Goal: Information Seeking & Learning: Learn about a topic

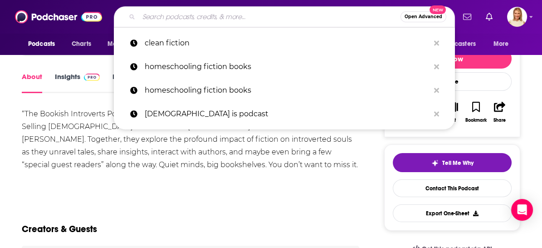
click at [180, 210] on div "Creators & Guests" at bounding box center [191, 224] width 338 height 44
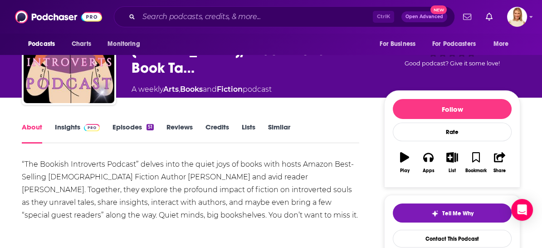
scroll to position [101, 0]
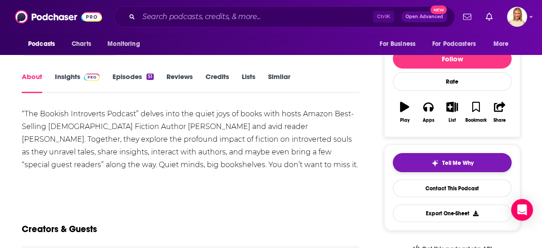
click at [465, 163] on span "Tell Me Why" at bounding box center [458, 162] width 31 height 7
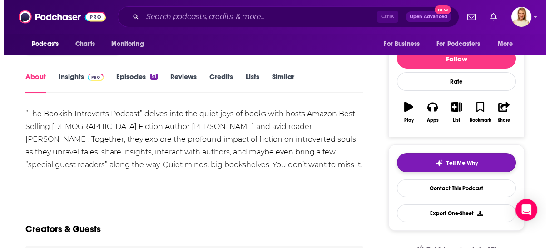
scroll to position [0, 0]
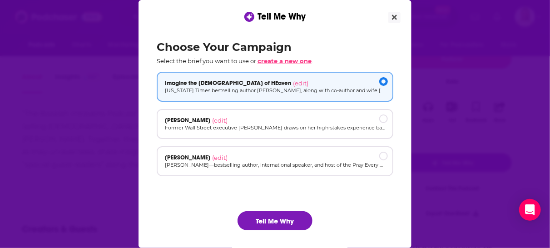
click at [281, 61] on span "create a new one" at bounding box center [284, 60] width 54 height 7
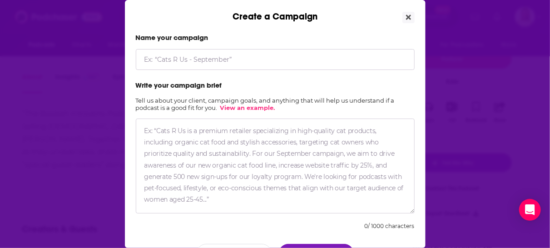
click at [212, 63] on input "Create a Campaign" at bounding box center [275, 59] width 279 height 21
click at [204, 64] on input "DJ" at bounding box center [275, 59] width 279 height 21
click at [238, 135] on textarea "Create a Campaign" at bounding box center [275, 165] width 279 height 95
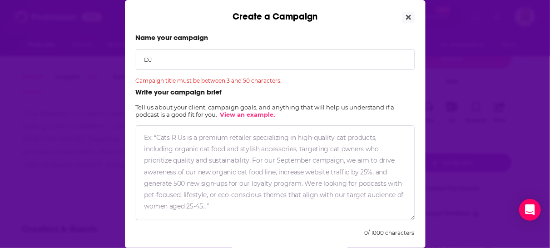
click at [168, 61] on input "DJ" at bounding box center [275, 59] width 279 height 21
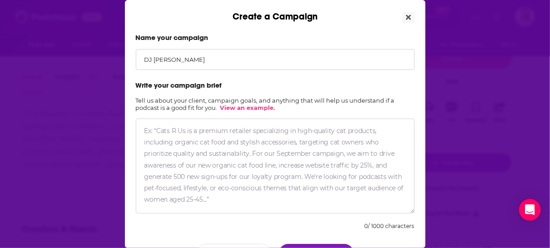
type input "[PERSON_NAME]"
click at [192, 131] on textarea "Create a Campaign" at bounding box center [275, 165] width 279 height 95
paste textarea "A coming-of-age teen is thrown into a world of ancient secrets when he discover…"
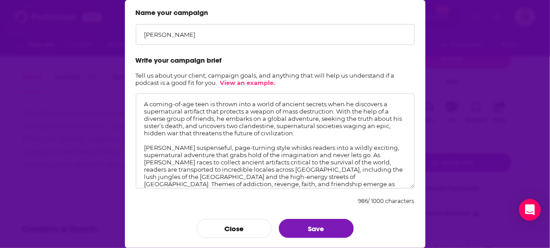
scroll to position [12, 0]
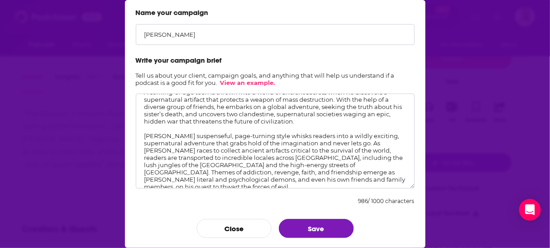
click at [393, 177] on textarea "A coming-of-age teen is thrown into a world of ancient secrets when he discover…" at bounding box center [275, 141] width 279 height 95
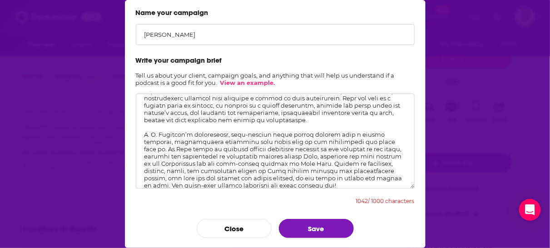
scroll to position [20, 0]
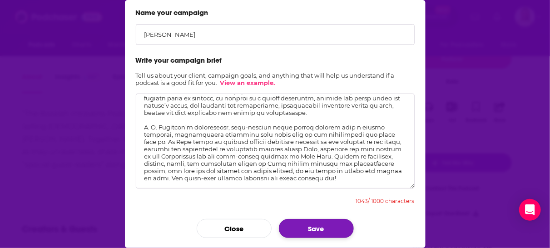
click at [338, 224] on button "Save" at bounding box center [316, 228] width 75 height 19
drag, startPoint x: 372, startPoint y: 127, endPoint x: 304, endPoint y: 148, distance: 71.9
click at [304, 148] on textarea "Create a Campaign" at bounding box center [275, 141] width 279 height 95
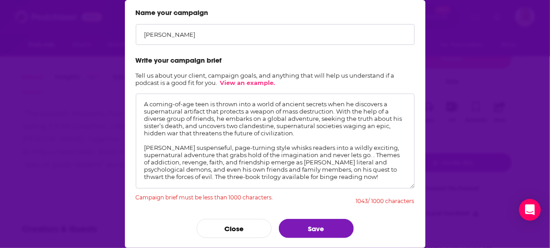
scroll to position [5, 0]
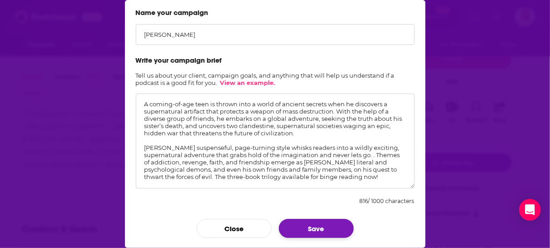
type textarea "A coming-of-age teen is thrown into a world of ancient secrets when he discover…"
click at [335, 226] on button "Save" at bounding box center [316, 228] width 75 height 19
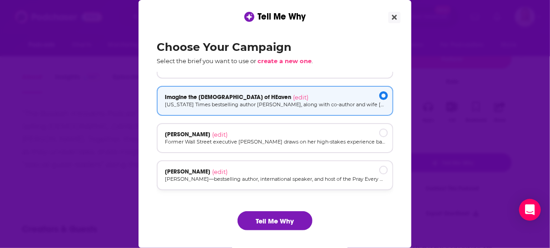
scroll to position [24, 0]
click at [285, 220] on button "Tell Me Why" at bounding box center [274, 220] width 75 height 19
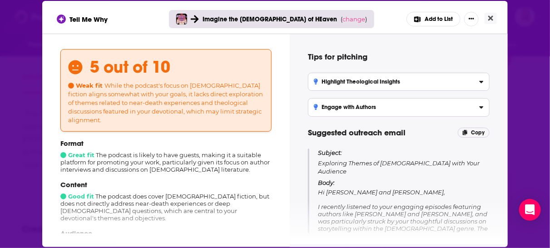
scroll to position [0, 0]
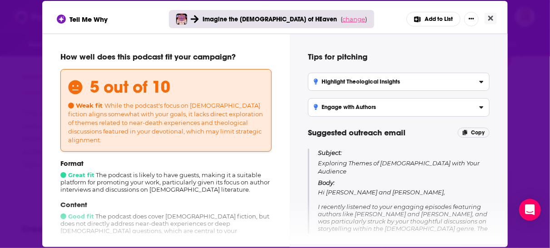
click at [342, 20] on span "change" at bounding box center [353, 18] width 23 height 7
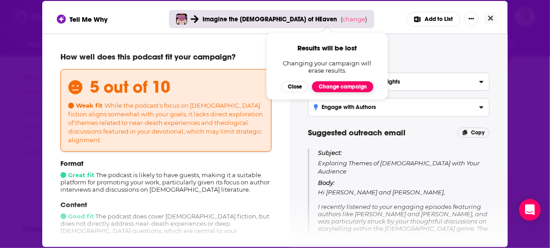
click at [335, 84] on button "Change campaign" at bounding box center [342, 86] width 61 height 11
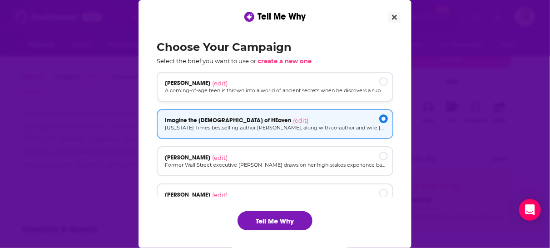
click at [209, 95] on div "[PERSON_NAME] (edit) A coming-of-age teen is thrown into a world of ancient sec…" at bounding box center [275, 87] width 236 height 30
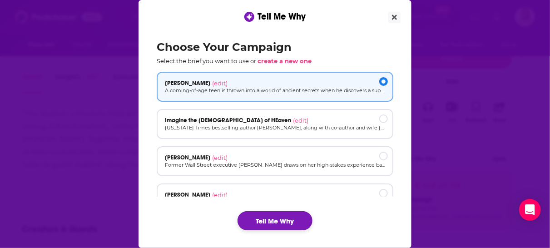
click at [288, 218] on button "Tell Me Why" at bounding box center [274, 220] width 75 height 19
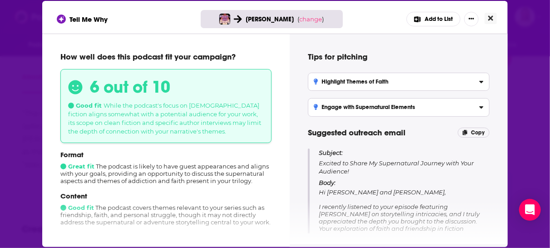
click at [489, 16] on icon "Close" at bounding box center [490, 18] width 5 height 7
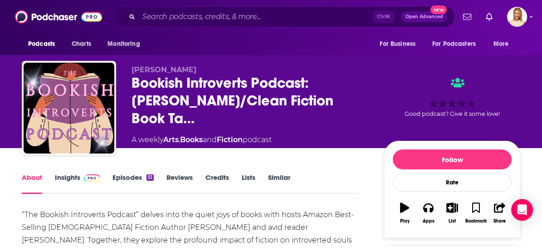
scroll to position [50, 0]
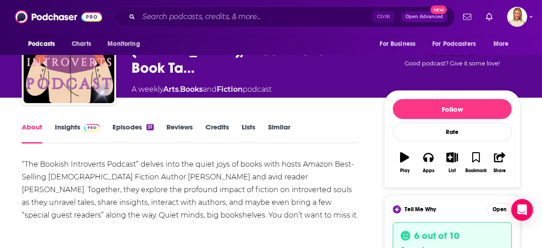
click at [528, 69] on div "[PERSON_NAME] Bookish Introverts Podcast: [PERSON_NAME]/Clean Fiction Book Ta… …" at bounding box center [271, 24] width 542 height 148
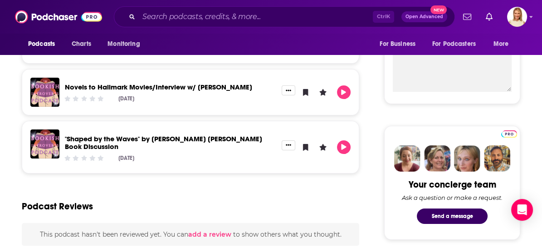
scroll to position [403, 0]
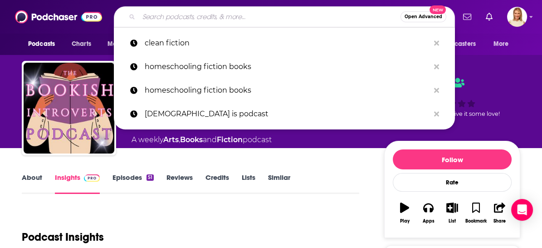
click at [200, 19] on input "Search podcasts, credits, & more..." at bounding box center [270, 17] width 262 height 15
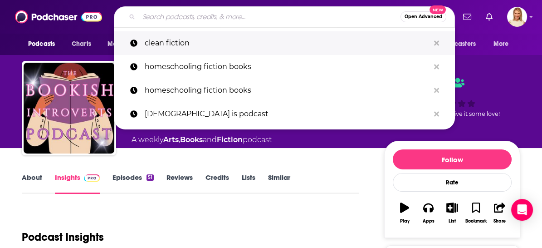
click at [190, 41] on p "clean fiction" at bounding box center [287, 43] width 285 height 24
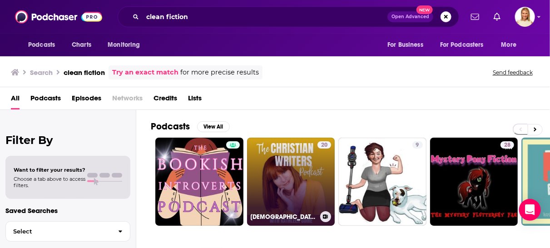
click at [298, 182] on link "20 [DEMOGRAPHIC_DATA] Writers Podcast: Write Clean Fiction With Quirky Characte…" at bounding box center [291, 182] width 88 height 88
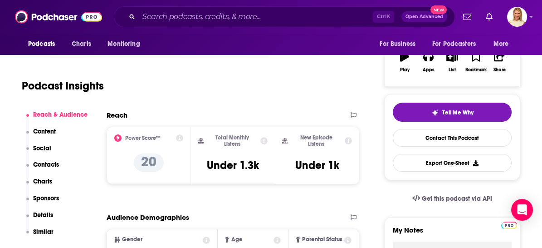
scroll to position [50, 0]
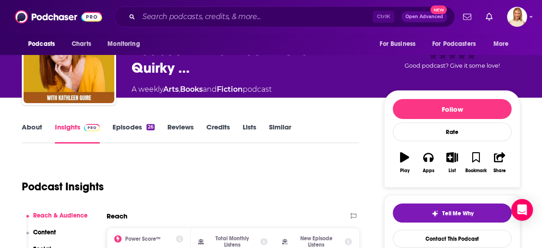
click at [29, 128] on link "About" at bounding box center [32, 133] width 20 height 21
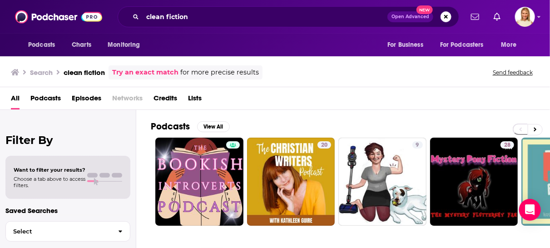
click at [47, 99] on span "Podcasts" at bounding box center [45, 100] width 30 height 19
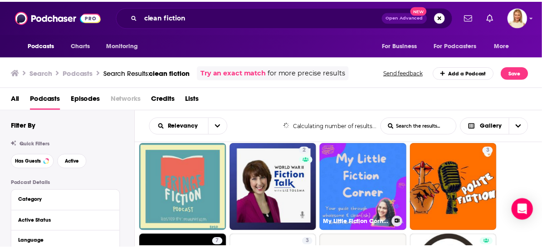
scroll to position [101, 0]
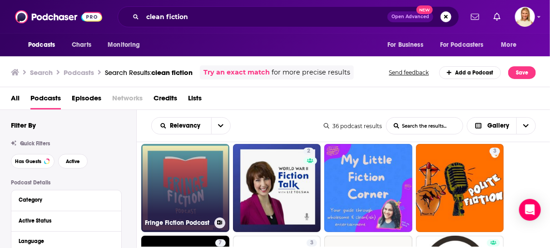
click at [203, 197] on link "Fringe Fiction Podcast" at bounding box center [185, 188] width 88 height 88
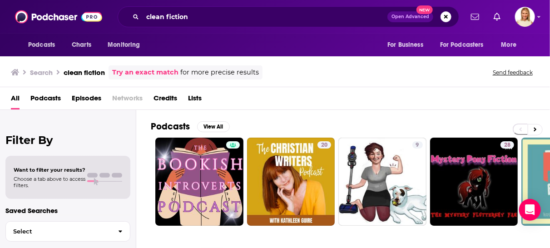
click at [46, 100] on span "Podcasts" at bounding box center [45, 100] width 30 height 19
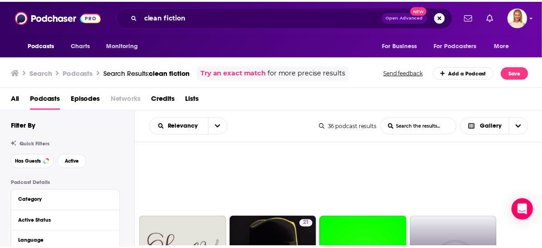
scroll to position [302, 0]
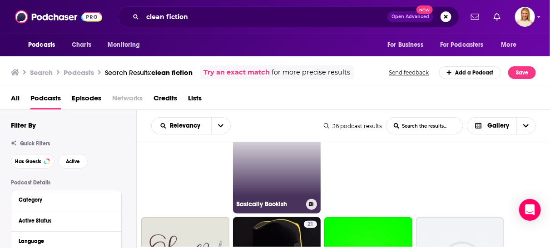
click at [293, 180] on link "Basically Bookish" at bounding box center [277, 169] width 88 height 88
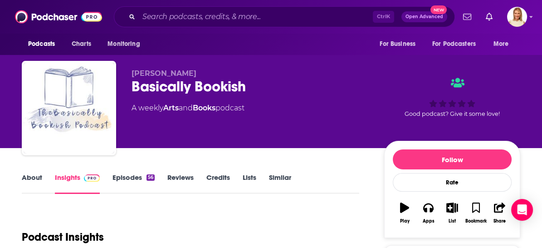
scroll to position [101, 0]
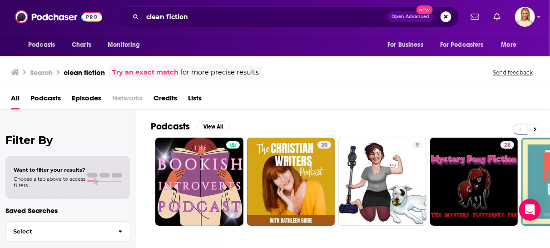
click at [50, 98] on span "Podcasts" at bounding box center [45, 100] width 30 height 19
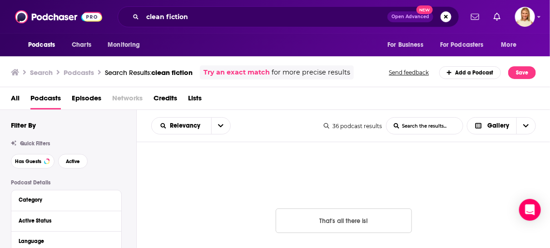
scroll to position [776, 0]
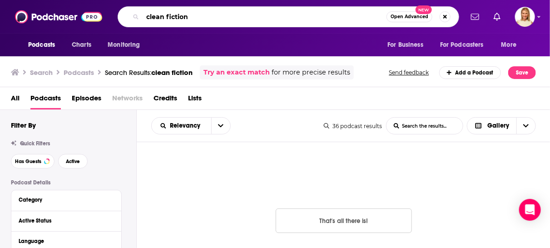
drag, startPoint x: 191, startPoint y: 17, endPoint x: 137, endPoint y: 14, distance: 54.1
click at [137, 14] on div "clean fiction Open Advanced New" at bounding box center [288, 16] width 341 height 21
type input "YA [DEMOGRAPHIC_DATA] fiction"
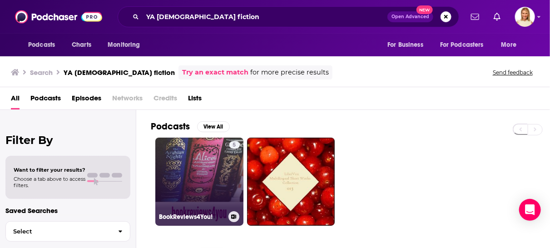
click at [194, 169] on link "5 BookReviews4You!" at bounding box center [199, 182] width 88 height 88
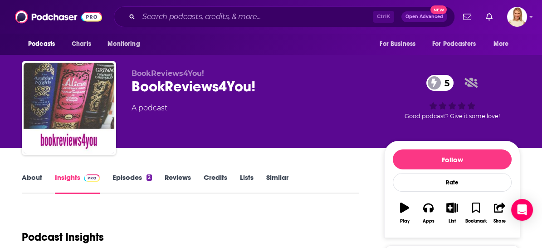
scroll to position [101, 0]
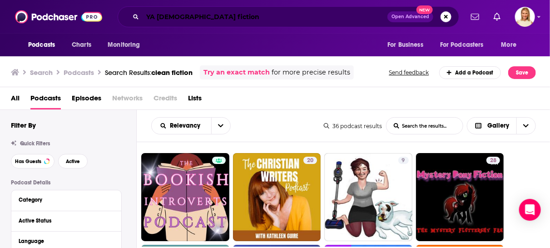
click at [218, 19] on input "YA [DEMOGRAPHIC_DATA] fiction" at bounding box center [265, 17] width 245 height 15
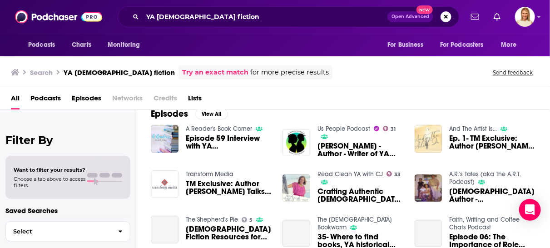
scroll to position [151, 0]
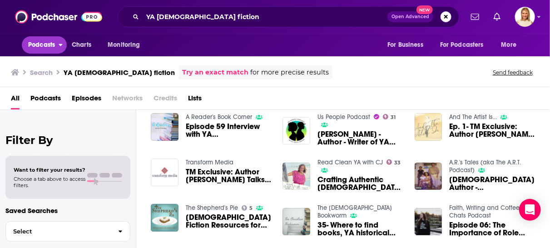
click at [45, 44] on span "Podcasts" at bounding box center [41, 45] width 27 height 13
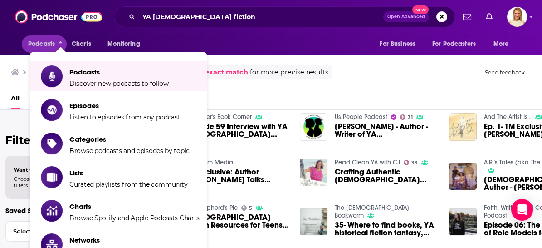
click at [86, 89] on li "Podcasts Discover new podcasts to follow" at bounding box center [118, 76] width 177 height 30
click at [117, 73] on span "Podcasts" at bounding box center [118, 72] width 99 height 9
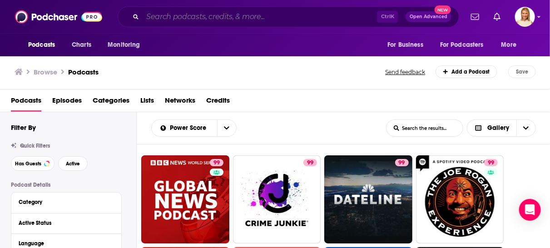
click at [245, 17] on input "Search podcasts, credits, & more..." at bounding box center [260, 17] width 234 height 15
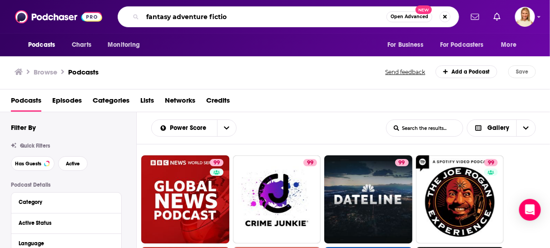
type input "fantasy adventure fiction"
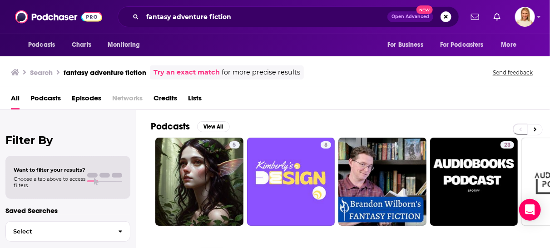
click at [59, 95] on span "Podcasts" at bounding box center [45, 100] width 30 height 19
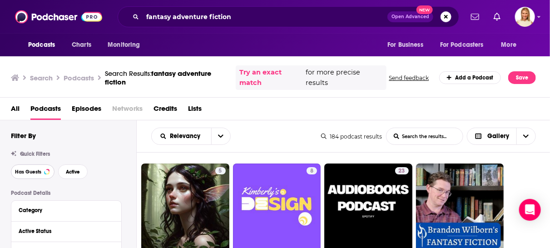
click at [39, 171] on span "Has Guests" at bounding box center [28, 171] width 26 height 5
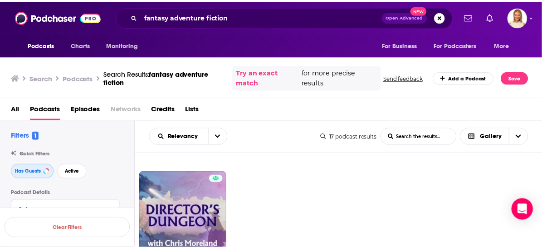
scroll to position [359, 0]
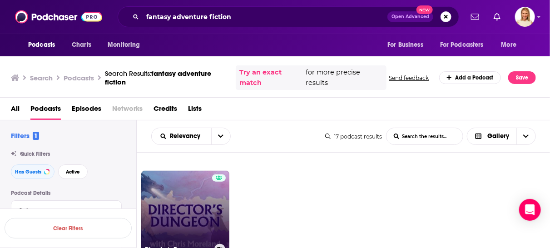
click at [200, 221] on link "Director's Dungeon" at bounding box center [185, 215] width 88 height 88
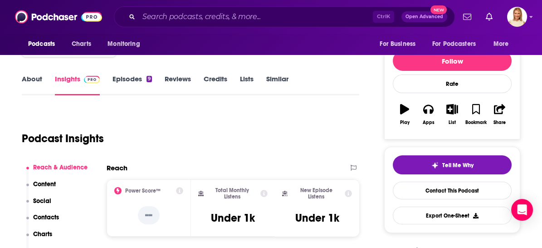
scroll to position [101, 0]
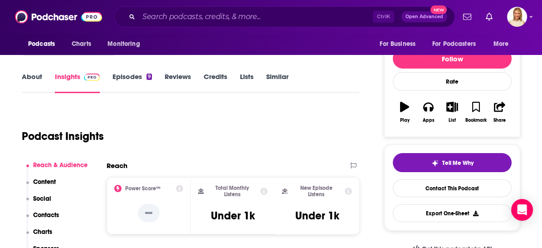
click at [40, 75] on link "About" at bounding box center [32, 82] width 20 height 21
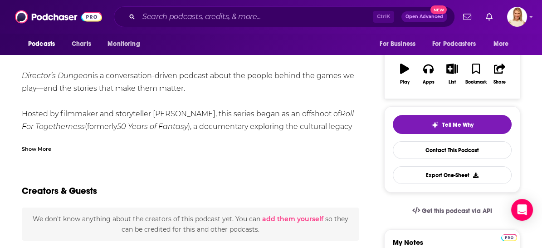
scroll to position [151, 0]
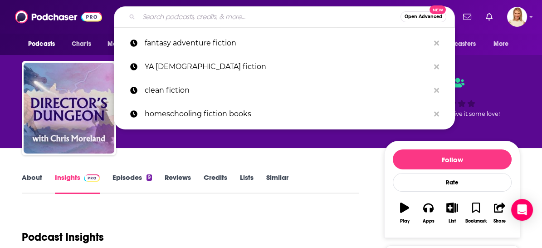
click at [247, 16] on input "Search podcasts, credits, & more..." at bounding box center [270, 17] width 262 height 15
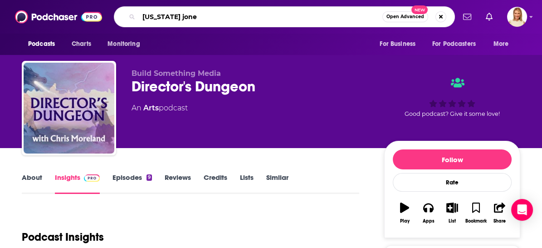
type input "[US_STATE][PERSON_NAME]"
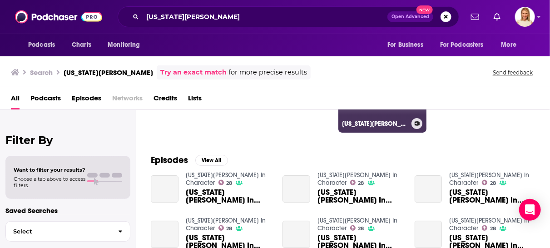
scroll to position [101, 0]
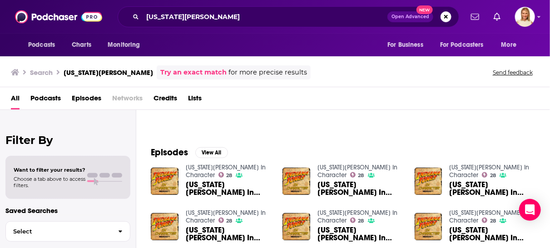
click at [48, 96] on span "Podcasts" at bounding box center [45, 100] width 30 height 19
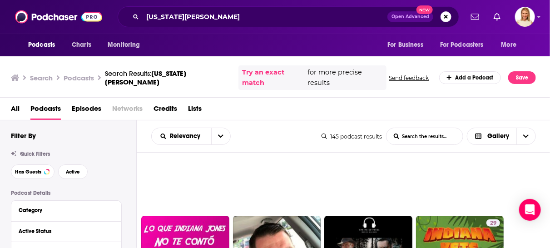
scroll to position [403, 0]
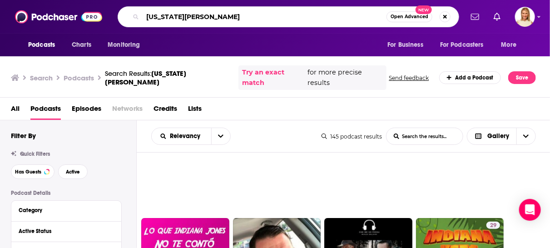
drag, startPoint x: 204, startPoint y: 15, endPoint x: 125, endPoint y: 23, distance: 79.9
click at [125, 23] on div "[US_STATE][PERSON_NAME] Open Advanced New" at bounding box center [288, 16] width 341 height 21
type input "adventure fiction books"
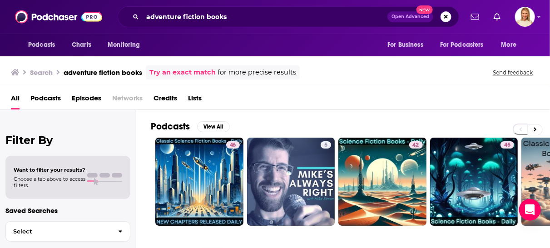
click at [44, 94] on span "Podcasts" at bounding box center [45, 100] width 30 height 19
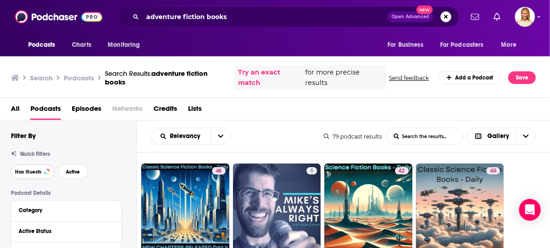
click at [34, 169] on span "Has Guests" at bounding box center [28, 171] width 26 height 5
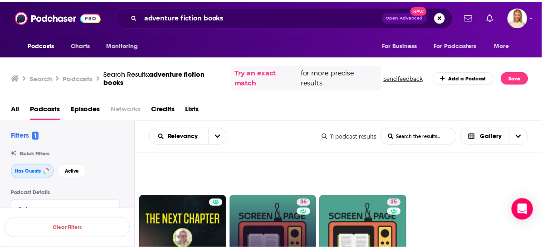
scroll to position [126, 0]
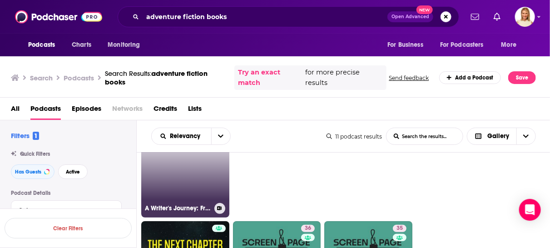
click at [194, 190] on link "7 A Writer's Journey: From Blank Page to Published" at bounding box center [185, 173] width 88 height 88
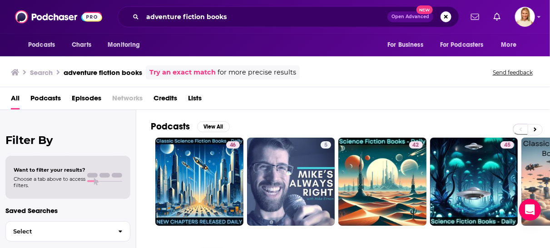
click at [48, 99] on span "Podcasts" at bounding box center [45, 100] width 30 height 19
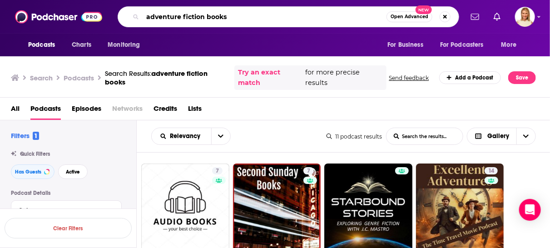
drag, startPoint x: 234, startPoint y: 17, endPoint x: 128, endPoint y: 21, distance: 105.4
click at [128, 21] on div "adventure fiction books Open Advanced New" at bounding box center [288, 16] width 341 height 21
type input "the unfolding"
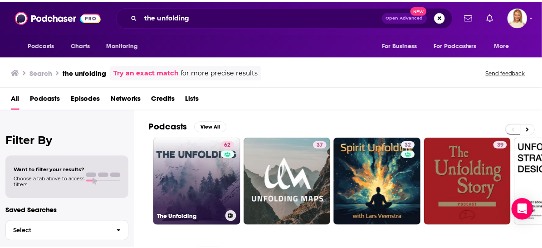
scroll to position [50, 0]
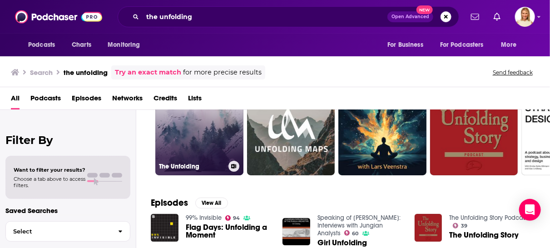
click at [208, 141] on link "62 The Unfolding" at bounding box center [199, 131] width 88 height 88
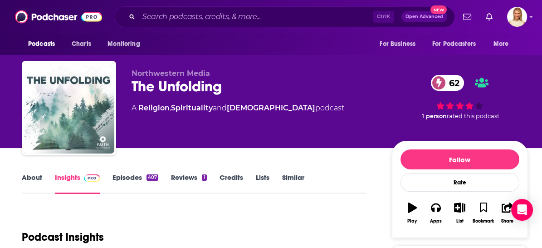
scroll to position [101, 0]
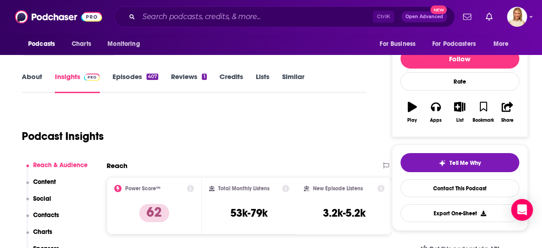
click at [37, 77] on link "About" at bounding box center [32, 82] width 20 height 21
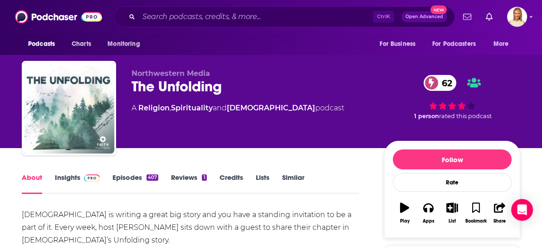
click at [121, 176] on link "Episodes 407" at bounding box center [136, 183] width 46 height 21
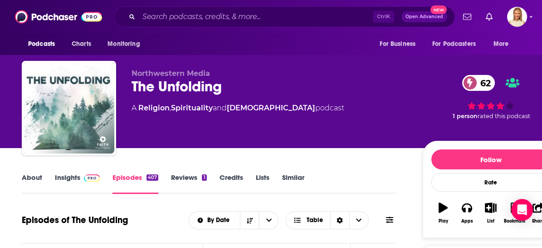
click at [396, 220] on button at bounding box center [390, 220] width 13 height 10
click at [387, 218] on icon at bounding box center [389, 219] width 7 height 7
click at [387, 217] on icon at bounding box center [389, 220] width 7 height 6
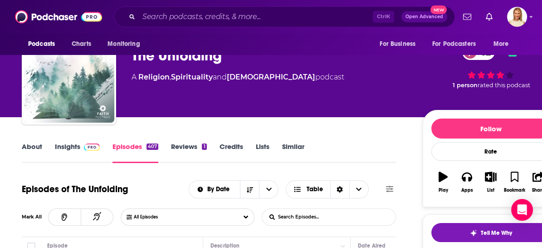
scroll to position [101, 0]
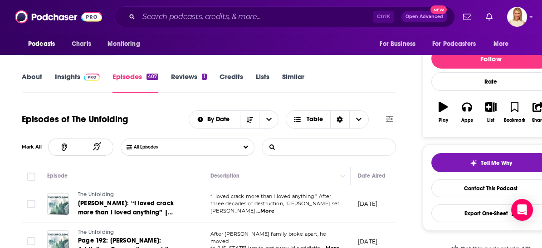
click at [321, 146] on input "List Search Input" at bounding box center [309, 147] width 95 height 16
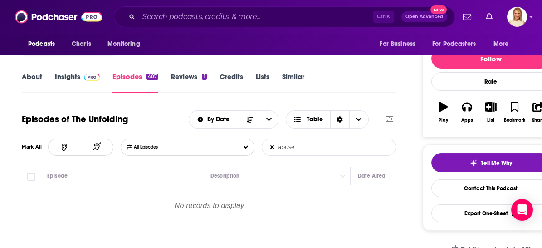
drag, startPoint x: 305, startPoint y: 145, endPoint x: 271, endPoint y: 145, distance: 34.0
click at [271, 145] on form "abuse List Search Input Search Episodes..." at bounding box center [329, 146] width 134 height 17
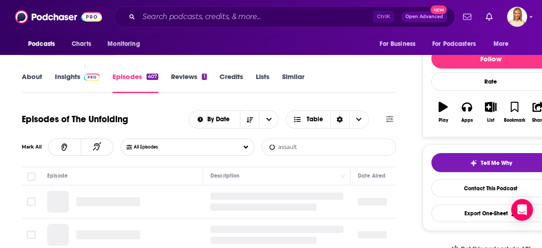
type input "assault"
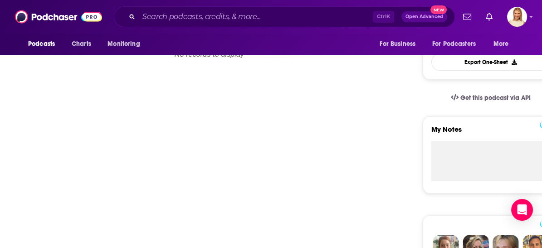
scroll to position [50, 0]
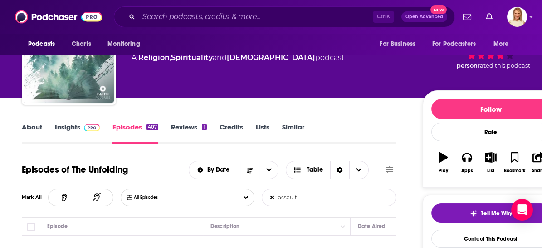
click at [132, 126] on link "Episodes 407" at bounding box center [136, 133] width 46 height 21
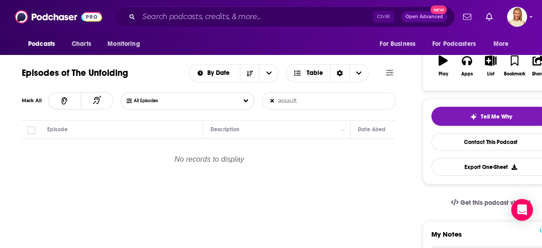
scroll to position [101, 0]
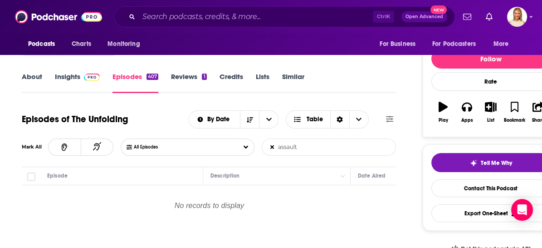
click at [68, 77] on link "Insights" at bounding box center [77, 82] width 45 height 21
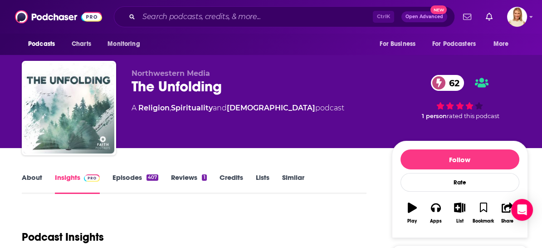
click at [35, 174] on link "About" at bounding box center [32, 183] width 20 height 21
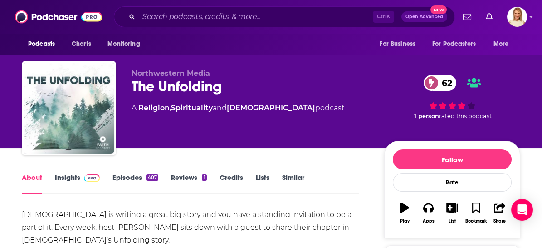
scroll to position [50, 0]
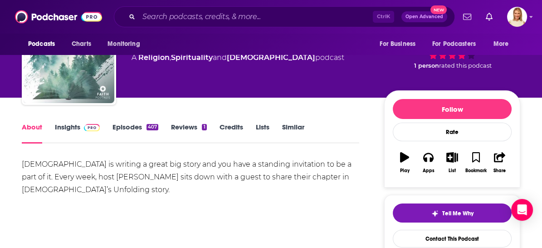
click at [132, 128] on link "Episodes 407" at bounding box center [136, 133] width 46 height 21
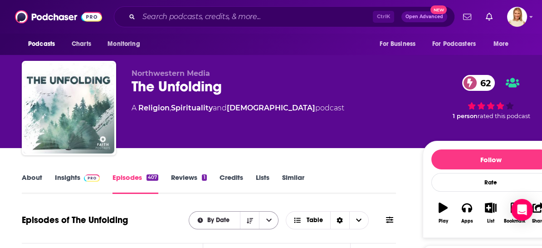
scroll to position [101, 0]
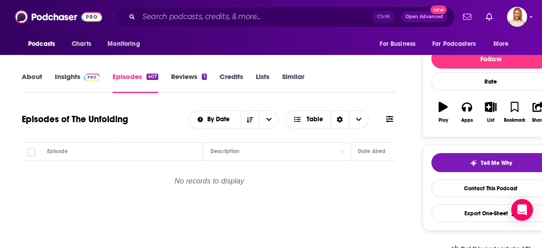
click at [390, 118] on icon at bounding box center [389, 118] width 7 height 7
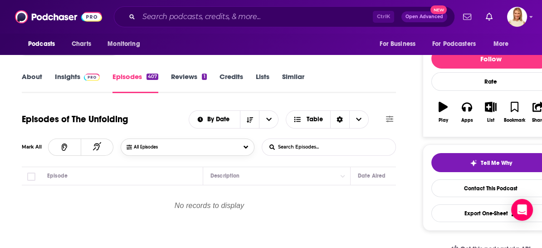
click at [172, 146] on span "All Episodes" at bounding box center [155, 146] width 42 height 5
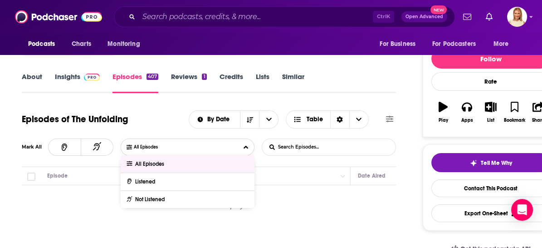
click at [137, 162] on div "All Episodes" at bounding box center [146, 164] width 40 height 6
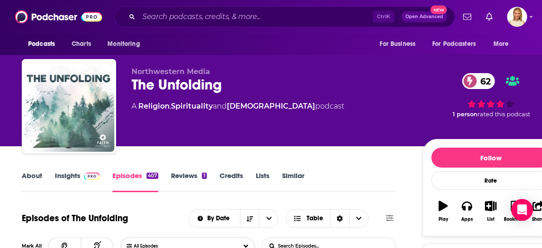
scroll to position [0, 0]
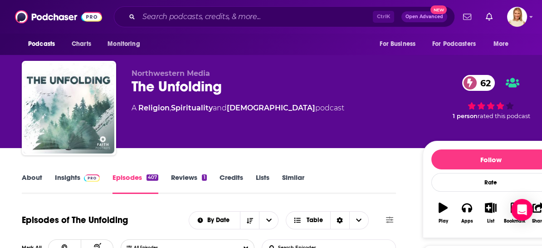
click at [232, 178] on link "Credits" at bounding box center [232, 183] width 24 height 21
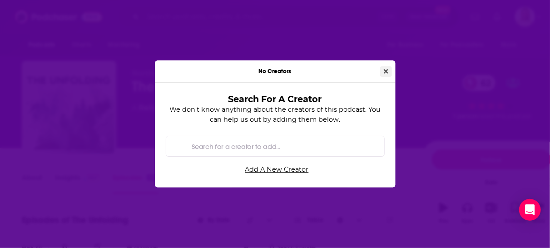
click at [387, 71] on icon "Close" at bounding box center [386, 71] width 5 height 6
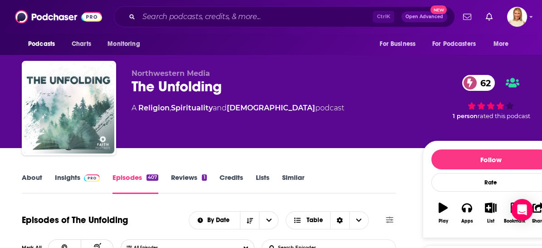
click at [296, 173] on link "Similar" at bounding box center [293, 183] width 22 height 21
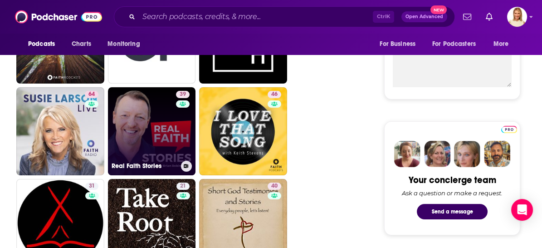
scroll to position [353, 0]
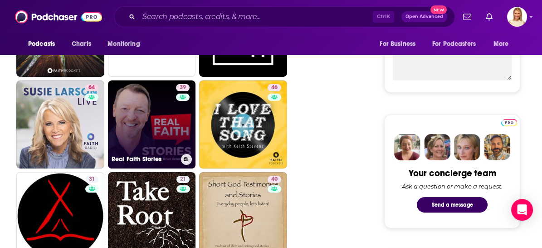
click at [168, 138] on link "39 Real Faith Stories" at bounding box center [152, 124] width 88 height 88
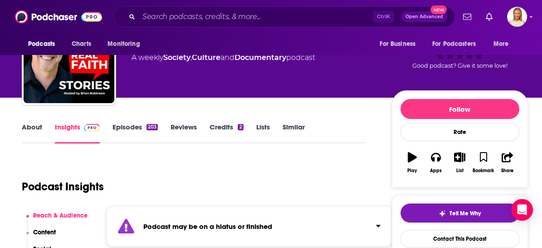
scroll to position [151, 0]
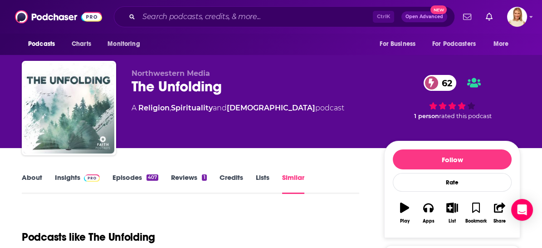
click at [133, 176] on link "Episodes 407" at bounding box center [136, 183] width 46 height 21
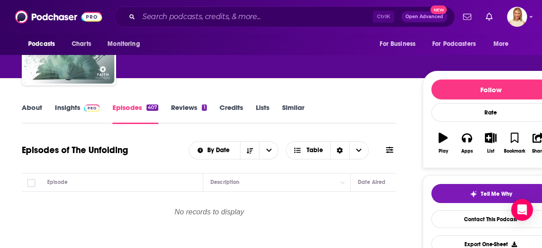
scroll to position [101, 0]
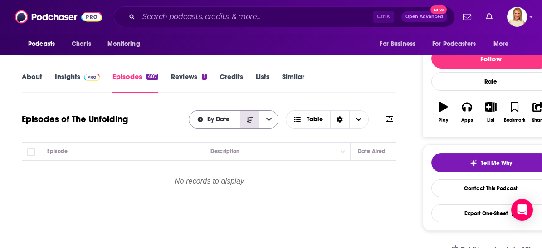
click at [251, 121] on icon "Sort Direction" at bounding box center [250, 120] width 6 height 6
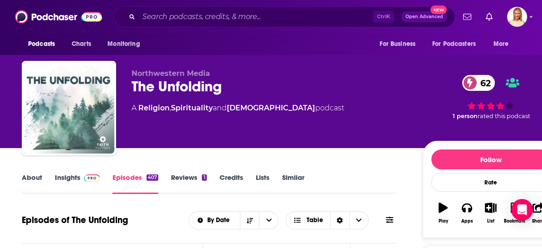
click at [138, 179] on link "Episodes 407" at bounding box center [136, 183] width 46 height 21
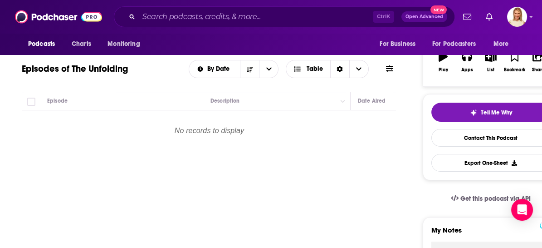
scroll to position [50, 0]
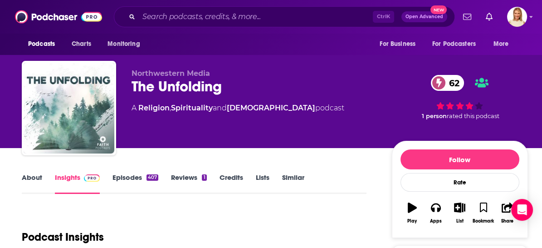
click at [136, 177] on link "Episodes 407" at bounding box center [136, 183] width 46 height 21
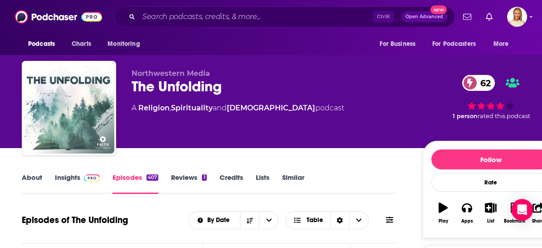
scroll to position [151, 0]
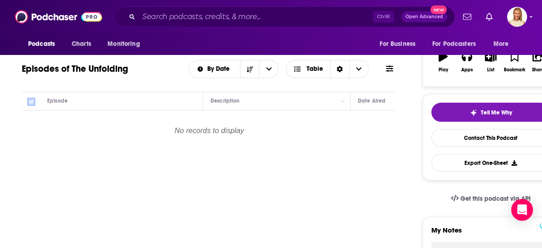
click at [32, 100] on input "Toggle select all" at bounding box center [31, 102] width 8 height 8
checkbox input "false"
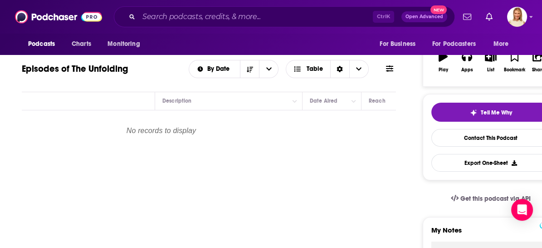
scroll to position [0, 0]
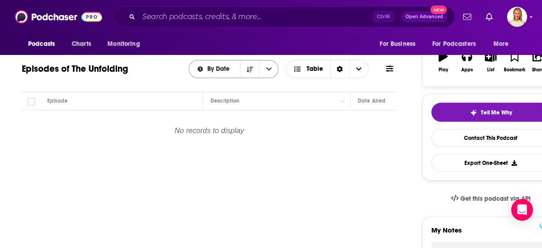
click at [269, 69] on icon "open menu" at bounding box center [268, 68] width 5 height 3
click at [233, 84] on span "By Date" at bounding box center [239, 85] width 64 height 5
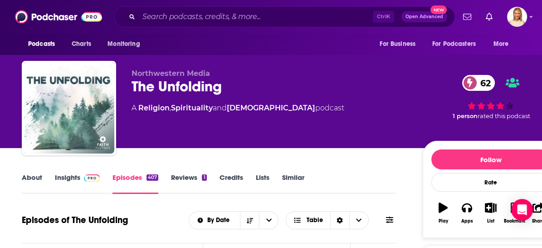
click at [201, 179] on link "Reviews 1" at bounding box center [188, 183] width 35 height 21
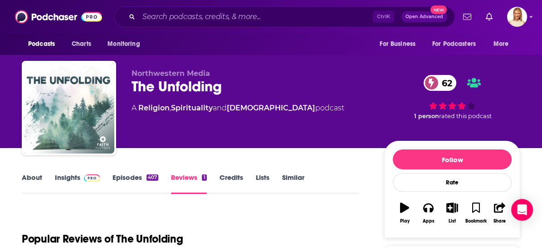
click at [237, 178] on link "Credits" at bounding box center [232, 183] width 24 height 21
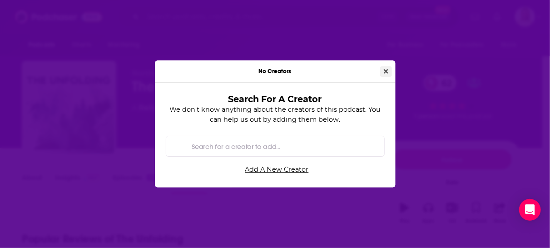
click at [384, 69] on icon "Close" at bounding box center [386, 71] width 5 height 6
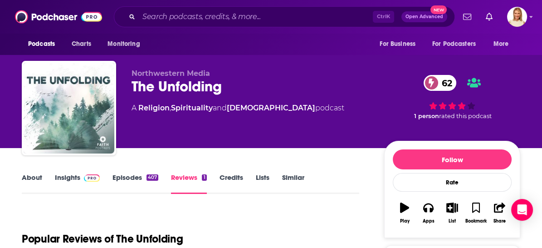
click at [293, 178] on link "Similar" at bounding box center [293, 183] width 22 height 21
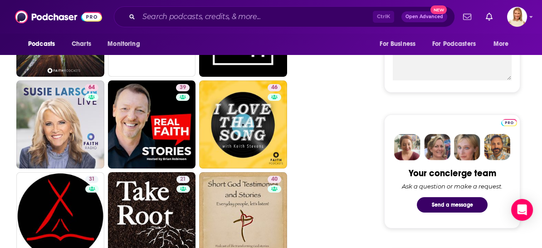
scroll to position [403, 0]
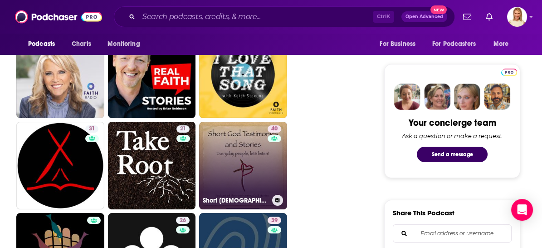
click at [245, 150] on link "40 Short [DEMOGRAPHIC_DATA] Testimonies and Stories" at bounding box center [243, 166] width 88 height 88
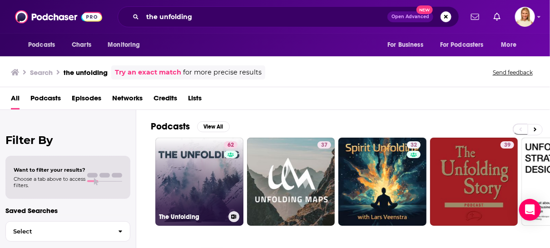
click at [205, 182] on link "62 The Unfolding" at bounding box center [199, 182] width 88 height 88
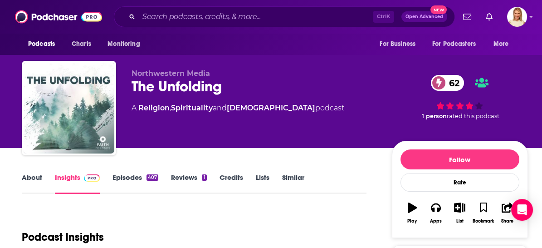
click at [139, 177] on link "Episodes 407" at bounding box center [136, 183] width 46 height 21
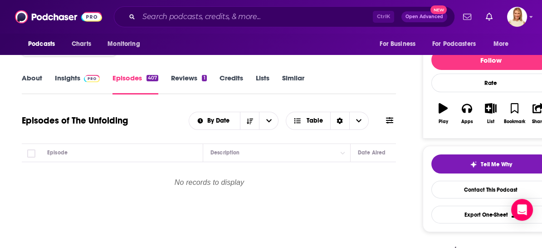
scroll to position [101, 0]
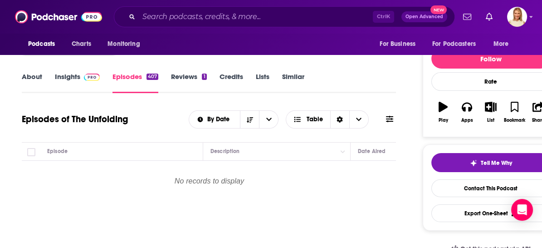
click at [75, 77] on link "Insights" at bounding box center [77, 82] width 45 height 21
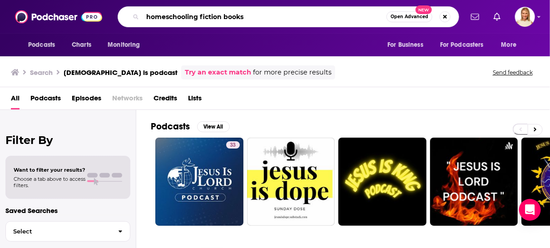
drag, startPoint x: 256, startPoint y: 17, endPoint x: 140, endPoint y: 18, distance: 115.3
click at [140, 18] on div "homeschooling fiction books Open Advanced New" at bounding box center [288, 16] width 341 height 21
type input "the unfolding"
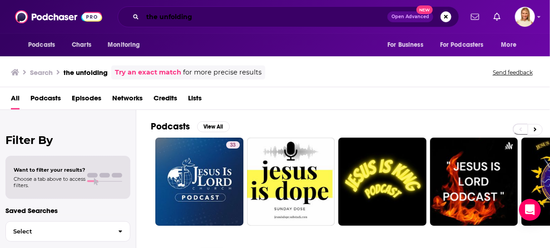
click at [290, 20] on input "the unfolding" at bounding box center [265, 17] width 245 height 15
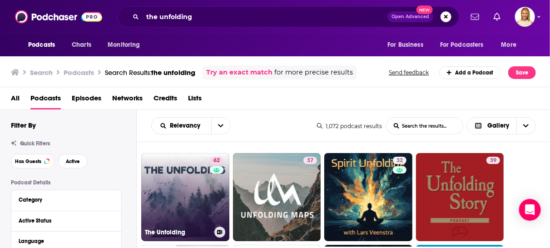
click at [191, 192] on link "62 The Unfolding" at bounding box center [185, 197] width 88 height 88
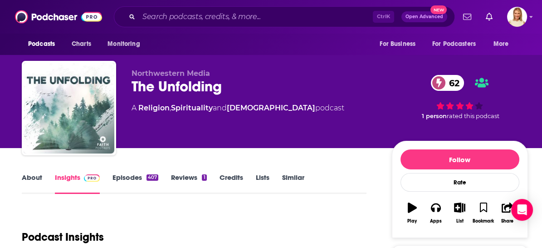
click at [128, 178] on link "Episodes 407" at bounding box center [136, 183] width 46 height 21
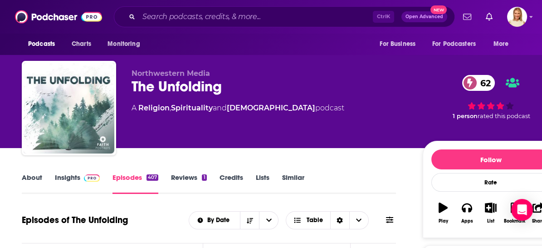
scroll to position [101, 0]
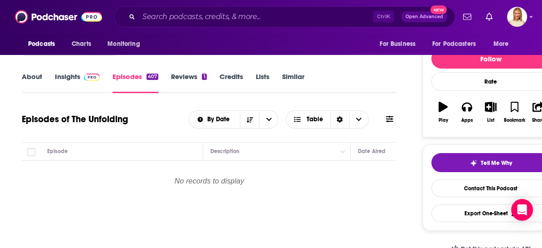
click at [387, 117] on icon at bounding box center [389, 118] width 7 height 7
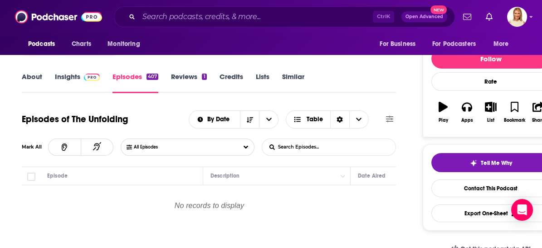
click at [327, 150] on input "List Search Input" at bounding box center [309, 147] width 95 height 16
type input "abuse"
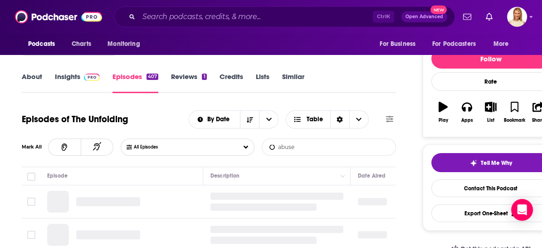
click at [315, 146] on input "abuse" at bounding box center [309, 147] width 95 height 16
drag, startPoint x: 315, startPoint y: 146, endPoint x: 267, endPoint y: 150, distance: 48.3
click at [267, 150] on input "abuse" at bounding box center [309, 147] width 95 height 16
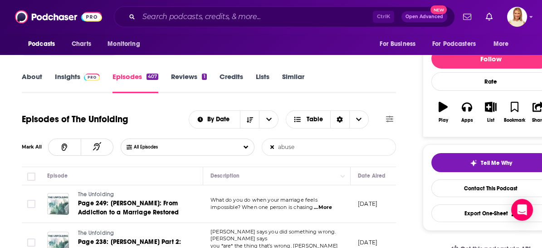
click at [351, 72] on div "About Insights Episodes 407 Reviews 1 Credits Lists Similar" at bounding box center [209, 82] width 374 height 22
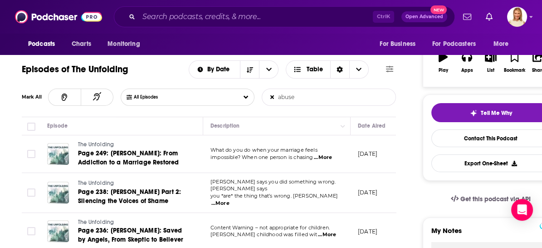
scroll to position [151, 0]
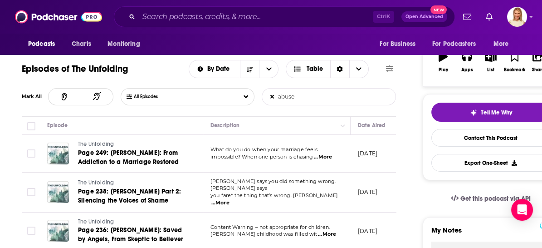
click at [328, 231] on span "...More" at bounding box center [327, 234] width 18 height 7
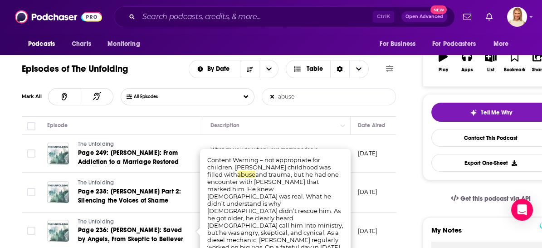
click at [163, 108] on div "Episodes of The Unfolding By Date Table Mark All All Episodes abuse List Search…" at bounding box center [209, 86] width 374 height 59
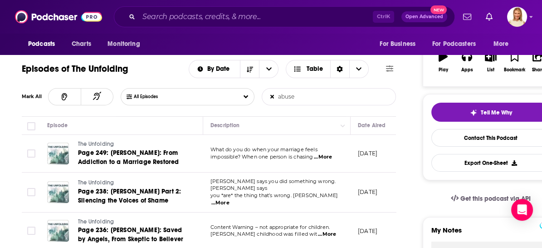
scroll to position [252, 0]
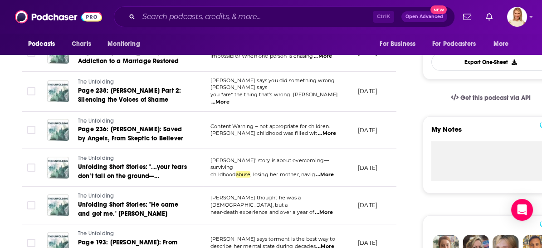
click at [330, 171] on span "...More" at bounding box center [325, 174] width 18 height 7
click at [296, 42] on div "Podcasts Charts Monitoring For Business For Podcasters More" at bounding box center [271, 44] width 542 height 21
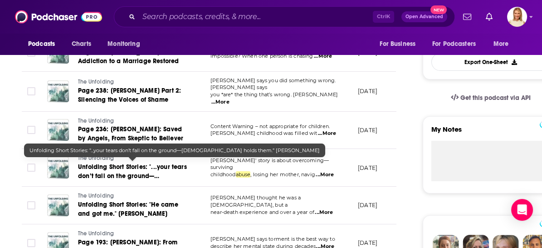
click at [166, 168] on link "Unfolding Short Stories: "...your tears don’t fall on the ground—[DEMOGRAPHIC_D…" at bounding box center [132, 172] width 109 height 18
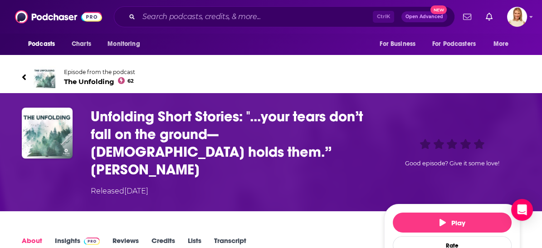
scroll to position [101, 0]
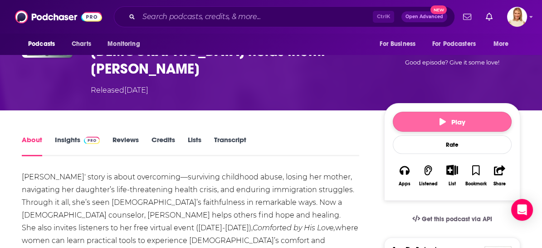
click at [439, 112] on button "Play" at bounding box center [452, 122] width 119 height 20
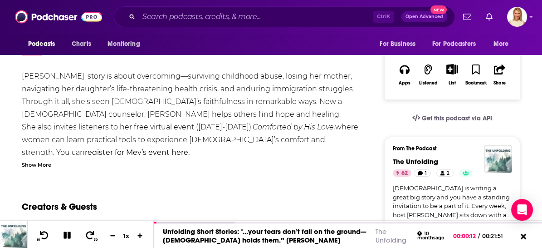
scroll to position [0, 0]
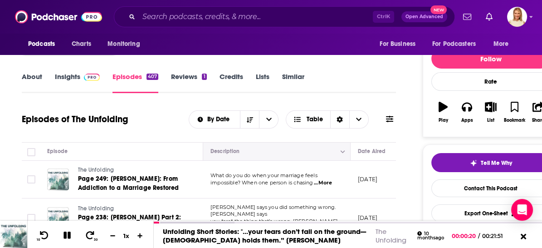
scroll to position [151, 0]
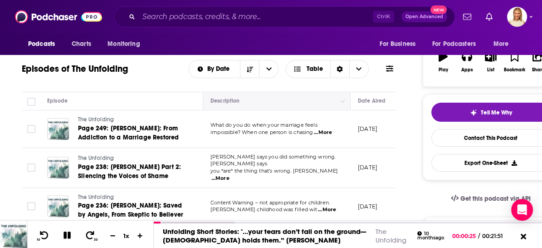
click at [350, 101] on th "Description" at bounding box center [277, 101] width 148 height 18
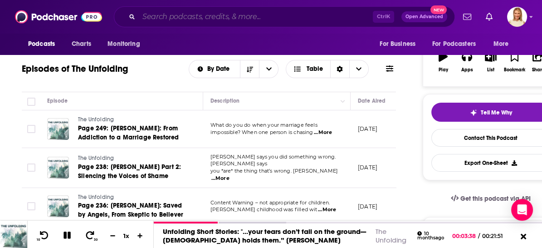
click at [251, 15] on input "Search podcasts, credits, & more..." at bounding box center [256, 17] width 234 height 15
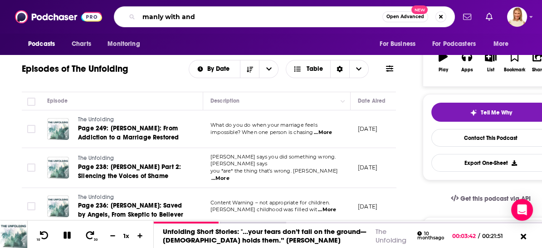
type input "manly with andy"
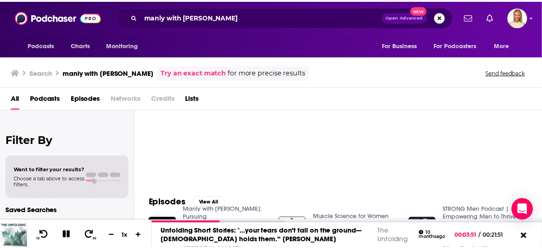
scroll to position [50, 0]
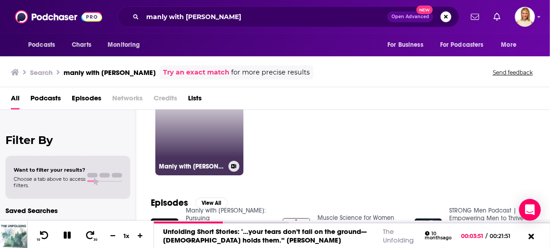
click at [218, 144] on link "43 Manly with Andy: Pursuing Biblical Manhood" at bounding box center [199, 131] width 88 height 88
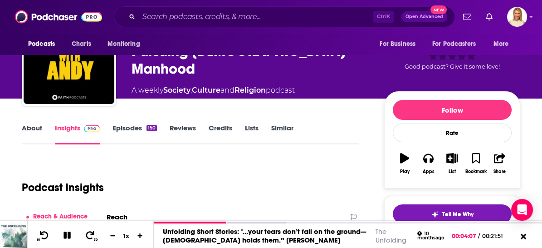
scroll to position [50, 0]
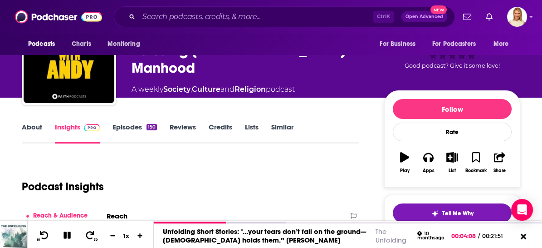
click at [36, 124] on link "About" at bounding box center [32, 133] width 20 height 21
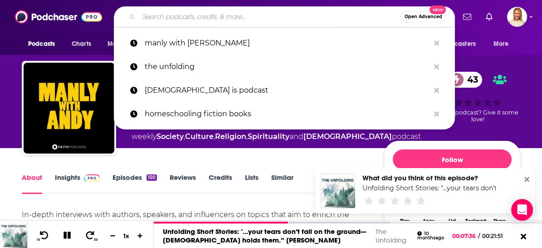
click at [243, 18] on input "Search podcasts, credits, & more..." at bounding box center [270, 17] width 262 height 15
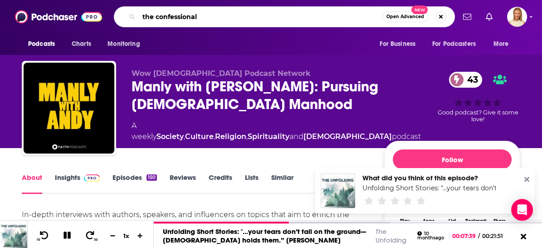
type input "the confessionals"
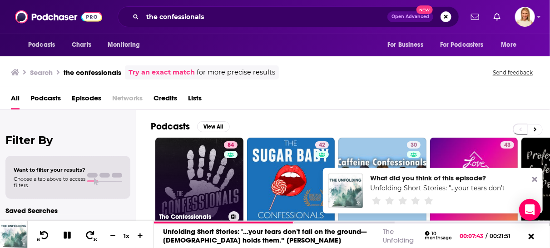
click at [212, 177] on link "84 The Confessionals" at bounding box center [199, 182] width 88 height 88
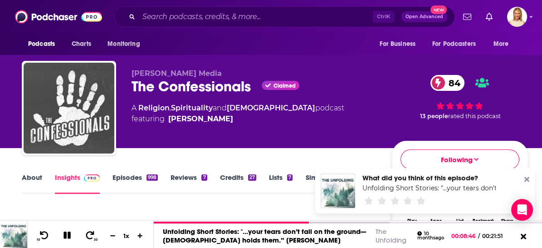
click at [96, 113] on img "The Confessionals" at bounding box center [69, 108] width 91 height 91
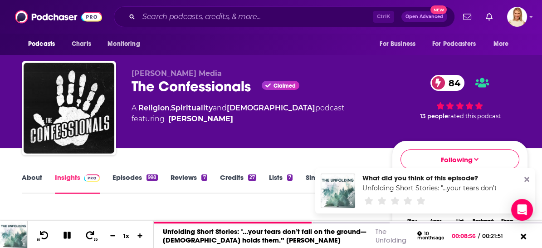
click at [141, 175] on link "Episodes 998" at bounding box center [135, 183] width 45 height 21
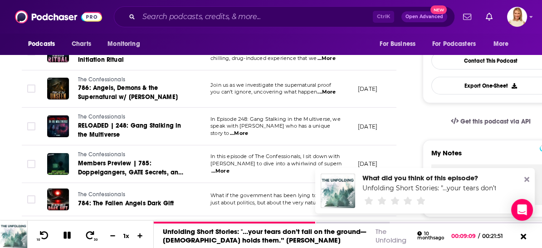
scroll to position [302, 0]
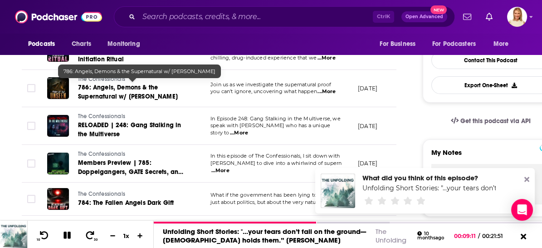
click at [100, 90] on span "786: Angels, Demons & the Supernatural w/ Lee Strobel" at bounding box center [128, 92] width 100 height 17
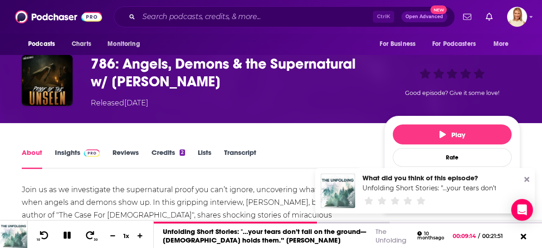
scroll to position [50, 0]
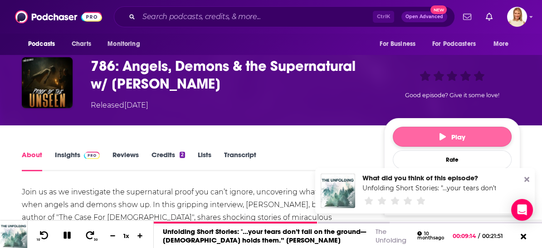
click at [452, 133] on span "Play" at bounding box center [453, 137] width 26 height 9
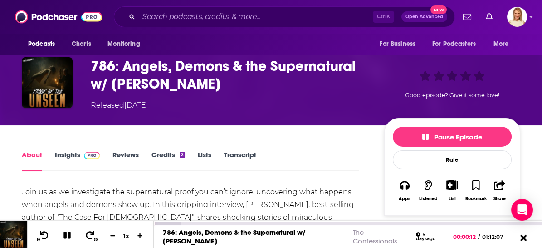
click at [522, 238] on icon at bounding box center [523, 237] width 11 height 9
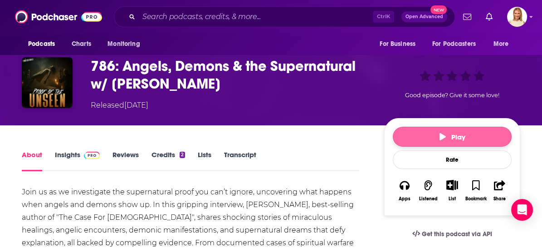
click at [432, 134] on button "Play" at bounding box center [452, 137] width 119 height 20
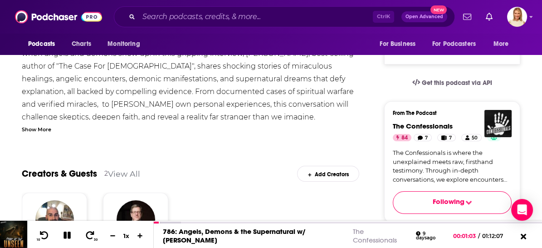
scroll to position [0, 0]
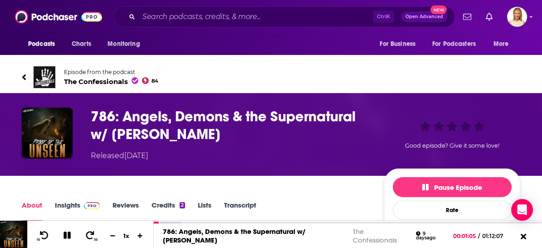
click at [25, 75] on icon at bounding box center [24, 77] width 4 height 6
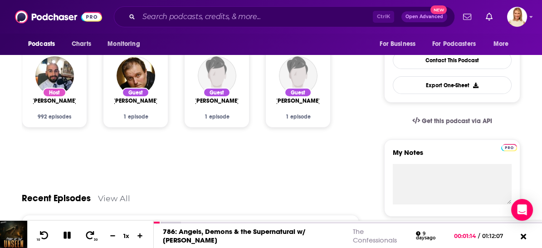
scroll to position [50, 0]
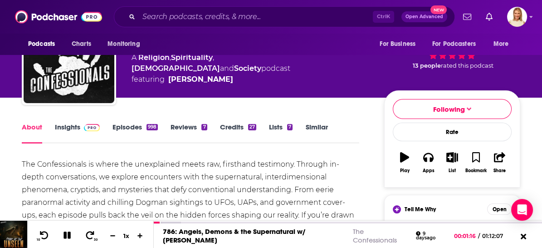
click at [128, 128] on link "Episodes 998" at bounding box center [135, 133] width 45 height 21
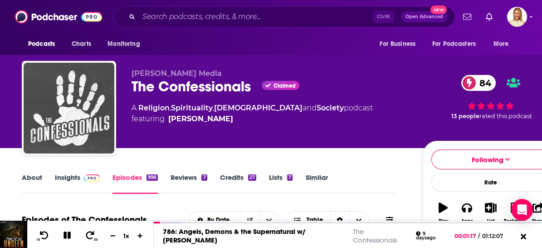
click at [70, 128] on img "The Confessionals" at bounding box center [69, 108] width 91 height 91
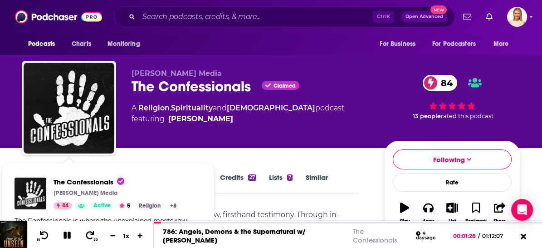
scroll to position [50, 0]
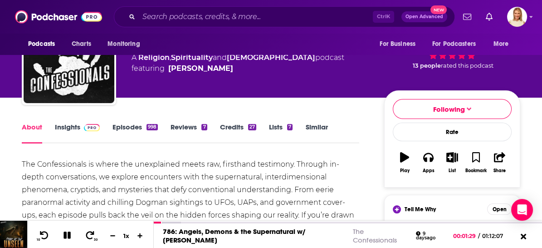
click at [79, 125] on link "Insights" at bounding box center [77, 133] width 45 height 21
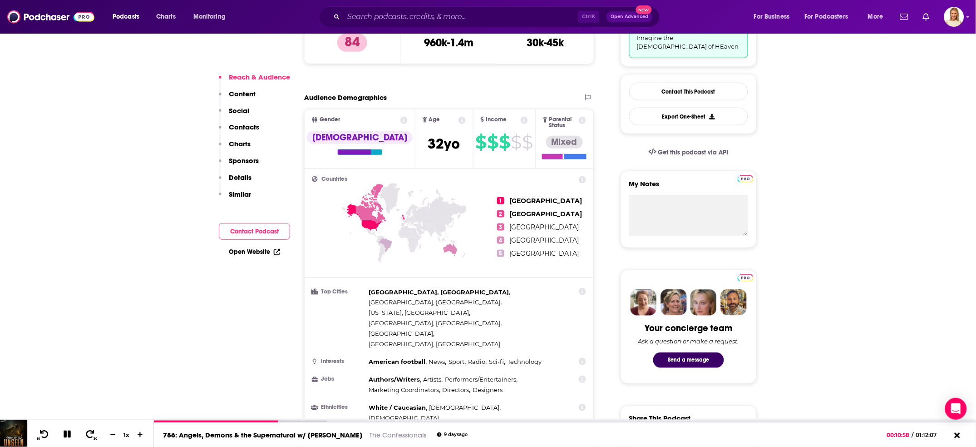
scroll to position [272, 0]
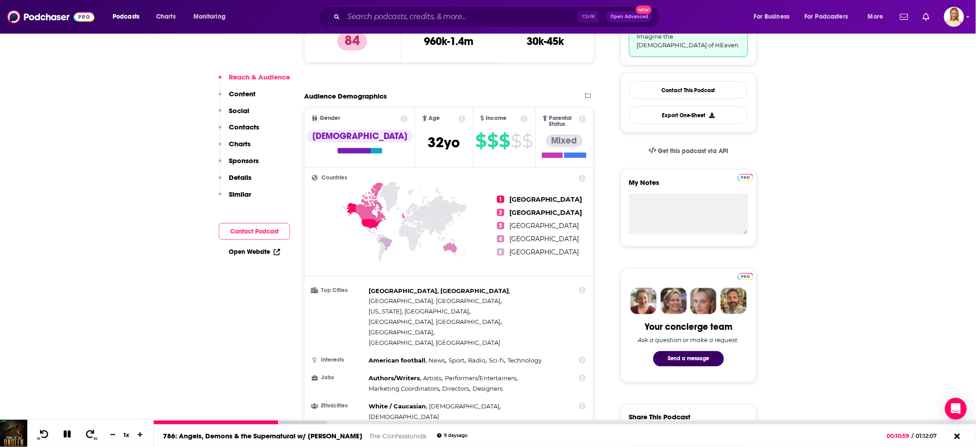
click at [64, 247] on icon at bounding box center [67, 433] width 7 height 7
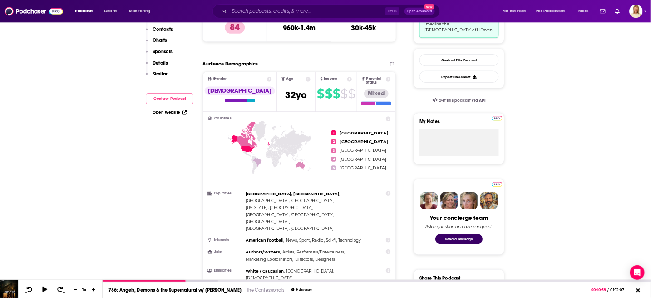
scroll to position [0, 0]
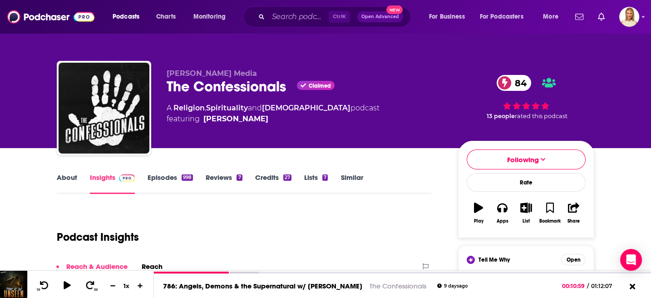
drag, startPoint x: 898, startPoint y: 0, endPoint x: 286, endPoint y: 227, distance: 652.5
click at [286, 227] on div "Podcast Insights" at bounding box center [240, 231] width 367 height 46
click at [70, 173] on link "About" at bounding box center [67, 183] width 20 height 21
